Goal: Information Seeking & Learning: Learn about a topic

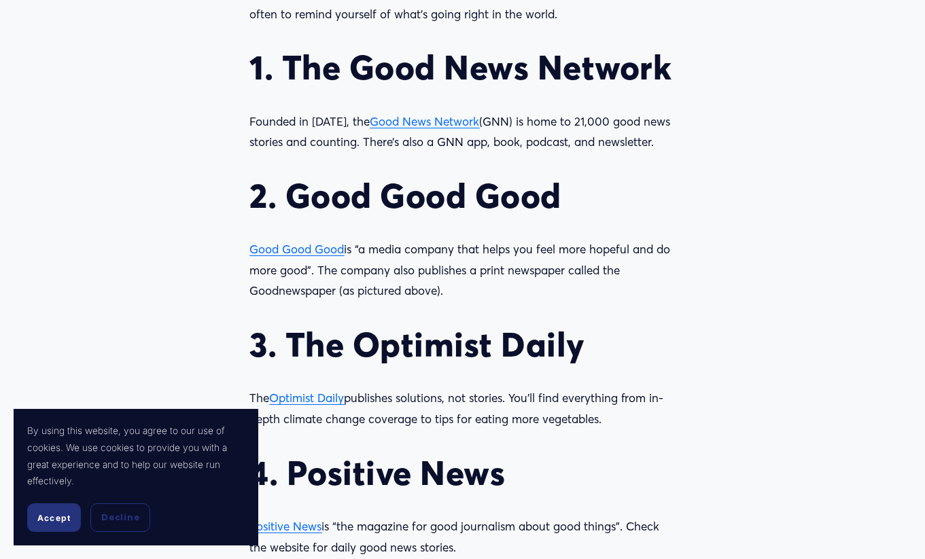
scroll to position [1246, 0]
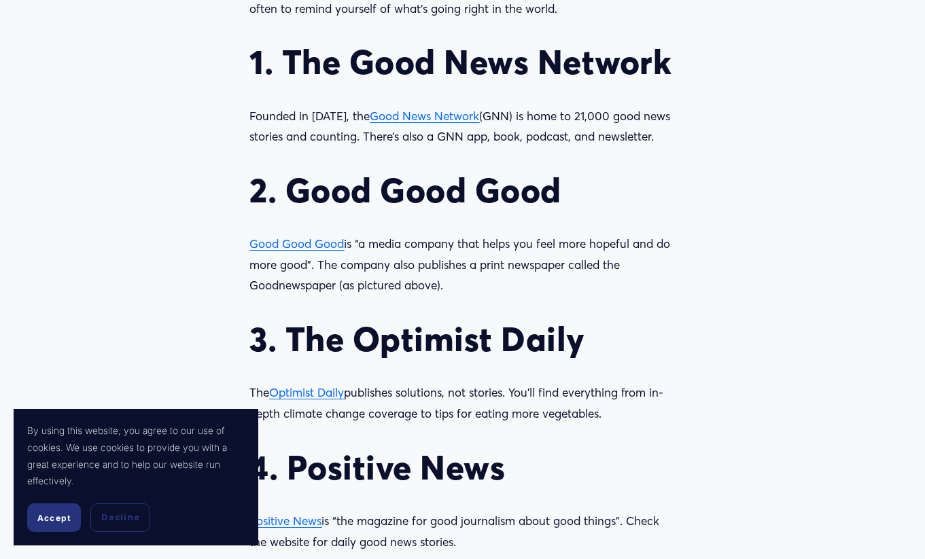
click at [323, 242] on span "Good Good Good" at bounding box center [296, 243] width 94 height 14
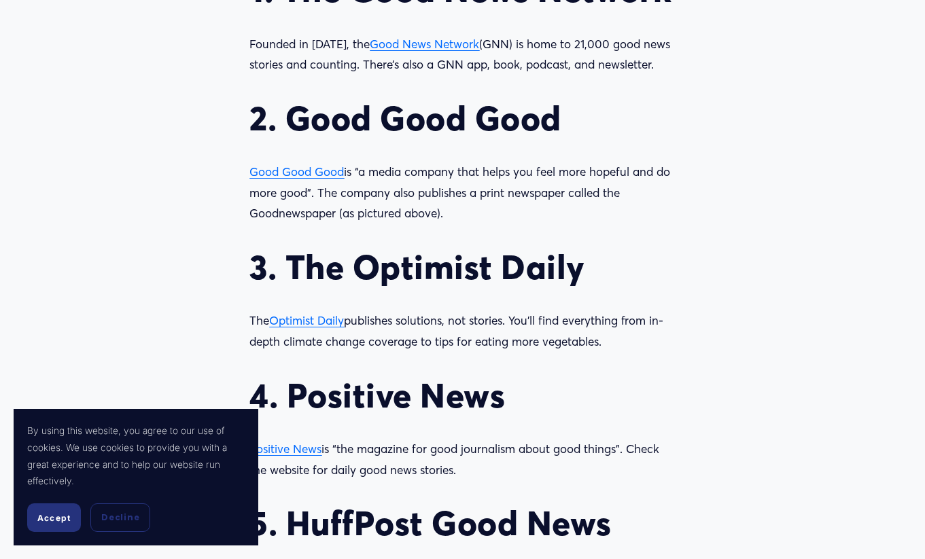
scroll to position [1326, 0]
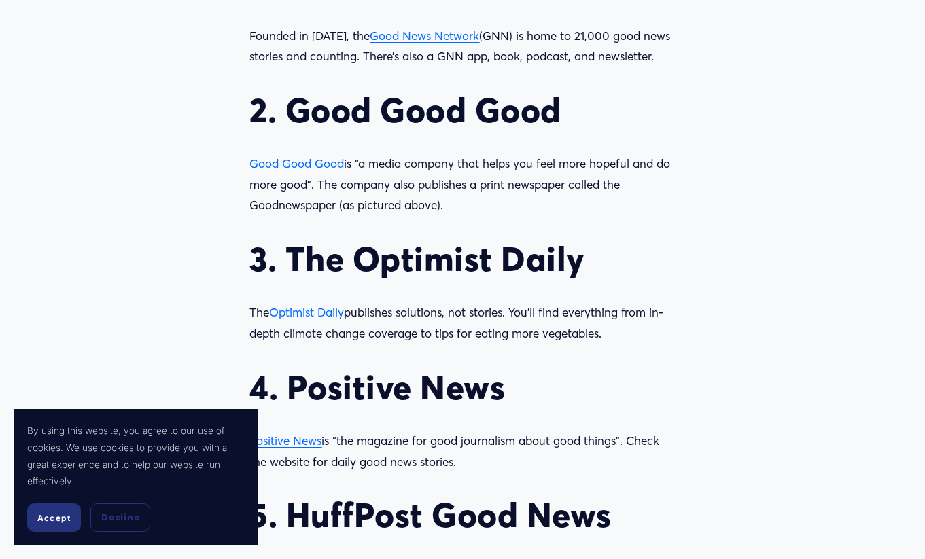
click at [298, 319] on span "Optimist Daily" at bounding box center [306, 312] width 75 height 14
click at [297, 311] on span "Optimist Daily" at bounding box center [306, 312] width 75 height 14
